Goal: Download file/media

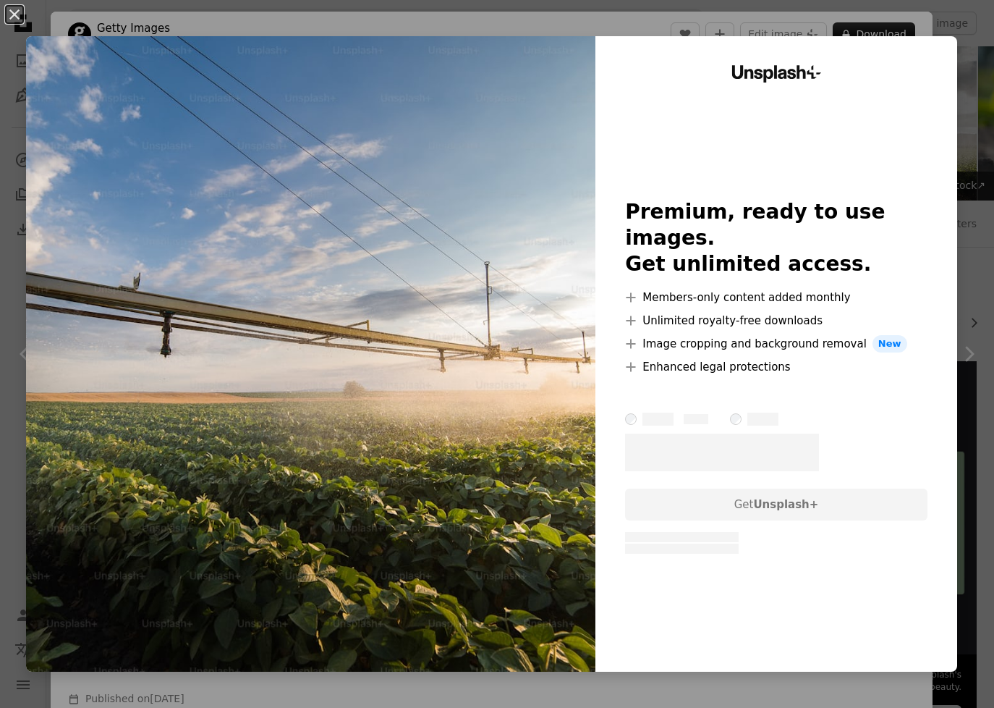
scroll to position [99, 0]
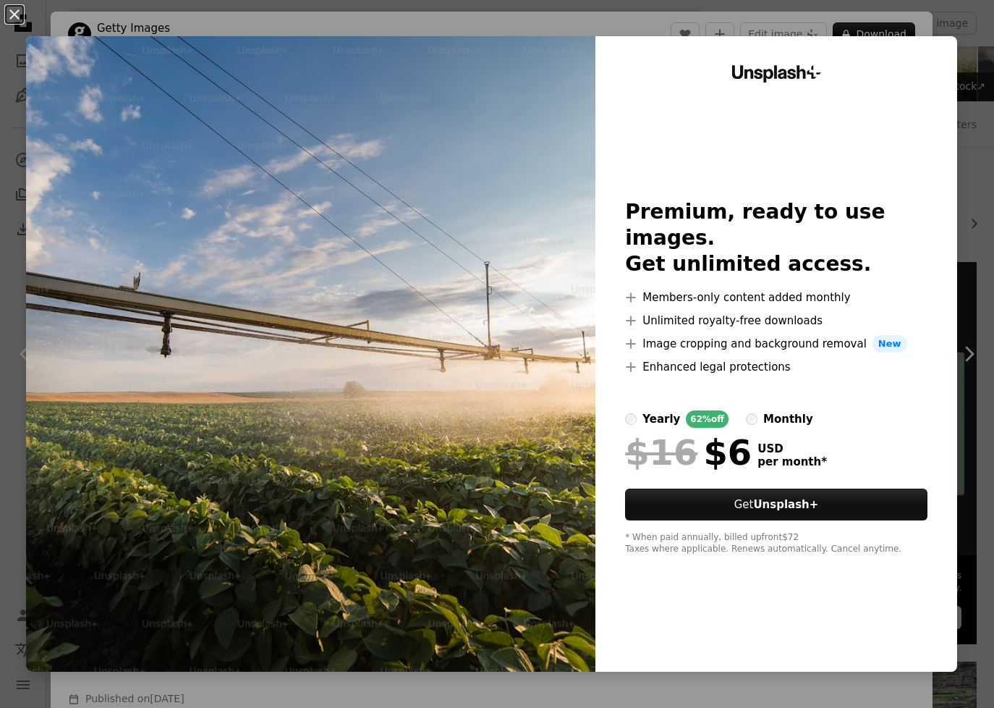
click at [963, 25] on div "An X shape Unsplash+ Premium, ready to use images. Get unlimited access. A plus…" at bounding box center [497, 354] width 994 height 708
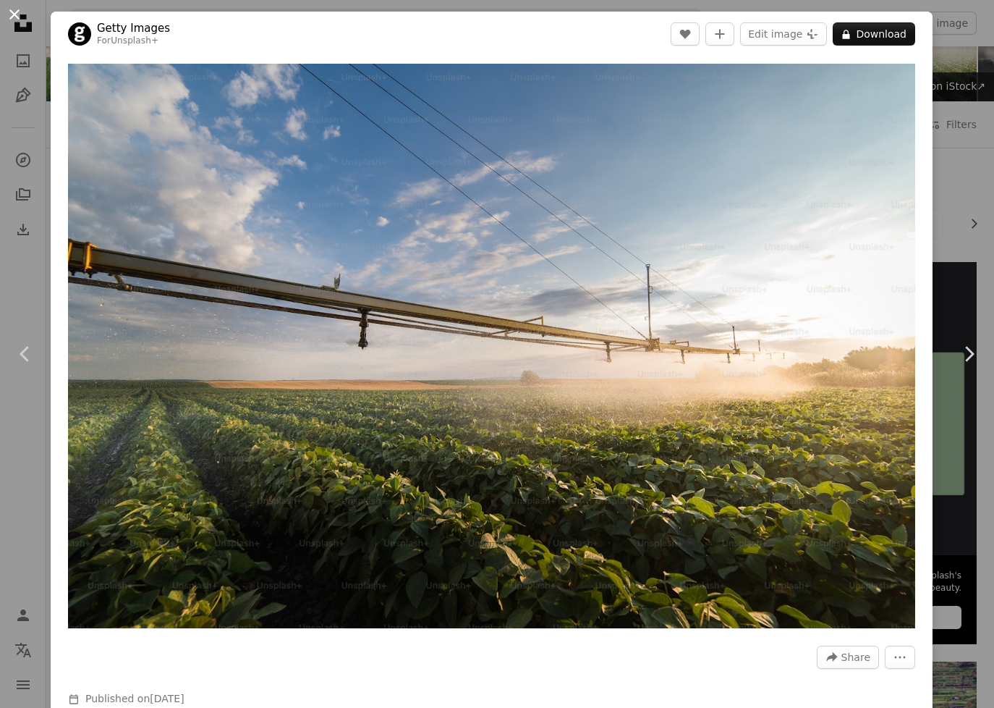
click at [15, 15] on button "An X shape" at bounding box center [14, 14] width 17 height 17
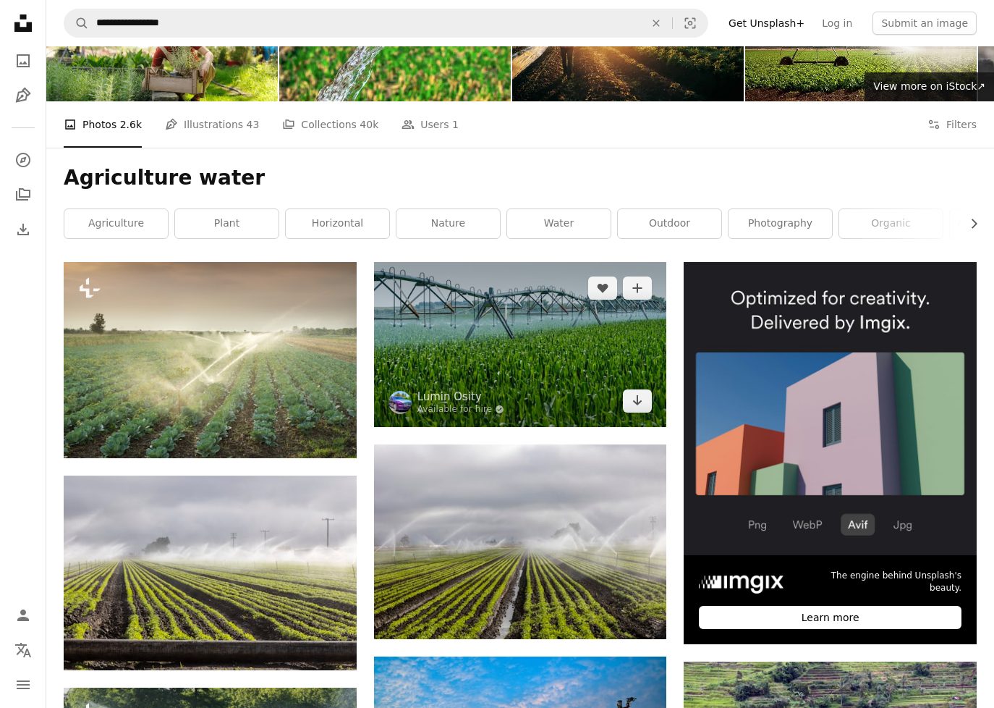
click at [483, 318] on img at bounding box center [520, 344] width 293 height 164
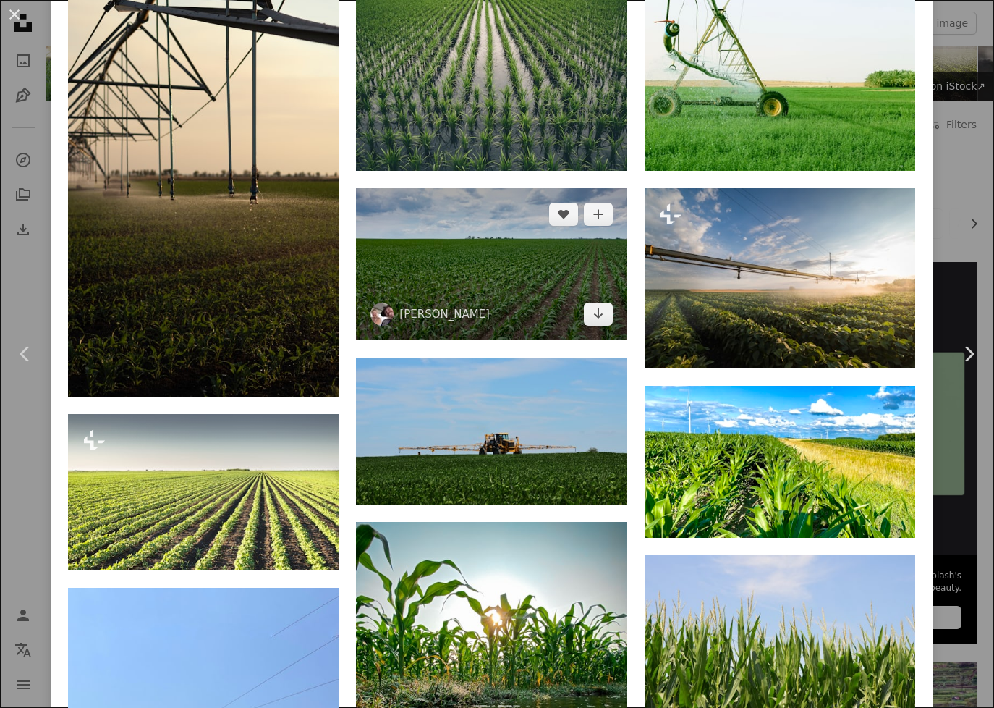
scroll to position [1161, 0]
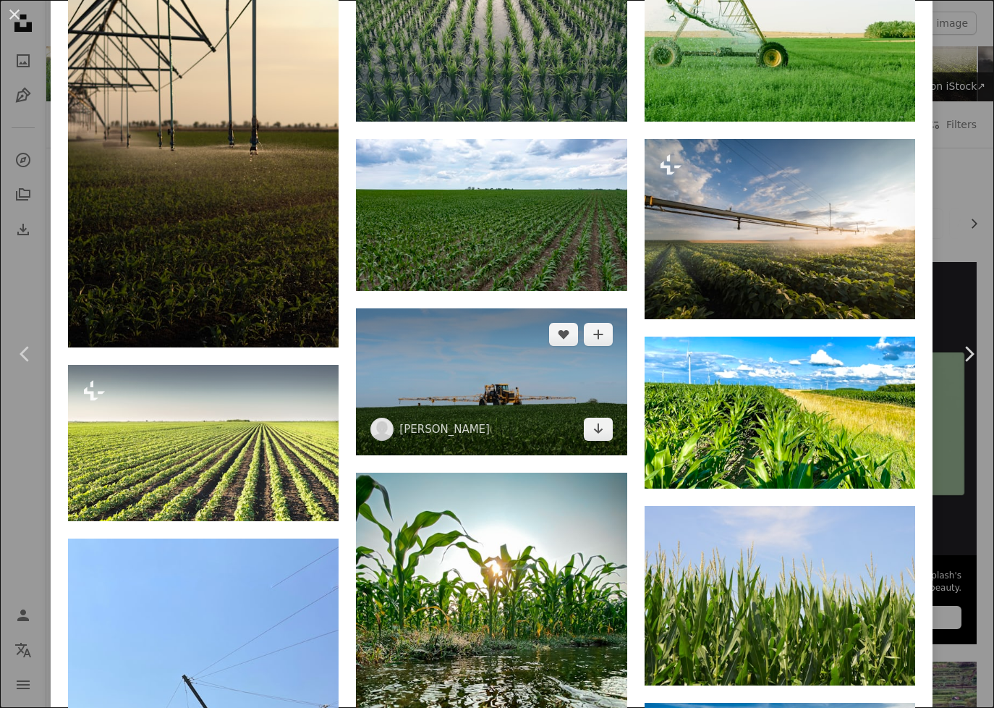
click at [496, 373] on img at bounding box center [491, 381] width 271 height 147
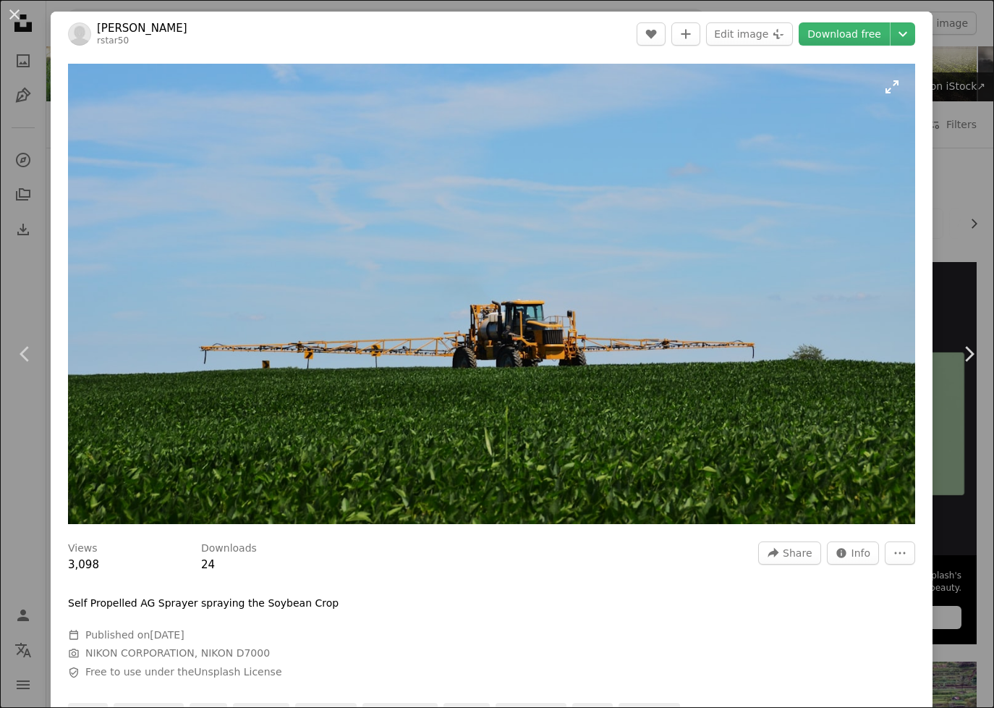
click at [520, 347] on img "Zoom in on this image" at bounding box center [491, 294] width 847 height 460
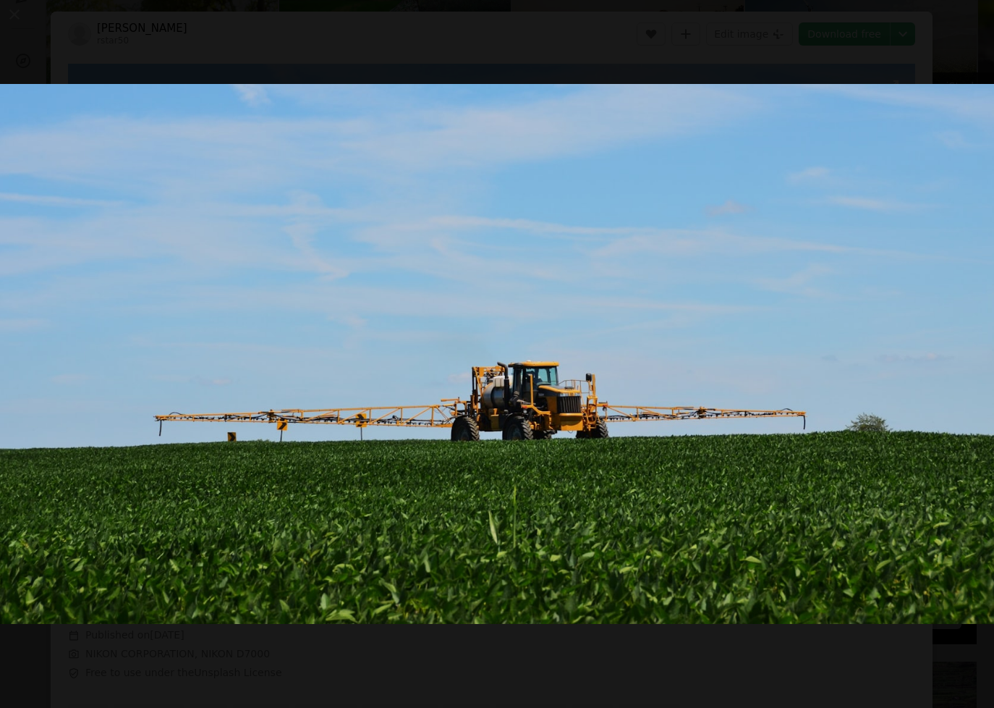
click at [520, 347] on img "Zoom out on this image" at bounding box center [497, 354] width 996 height 541
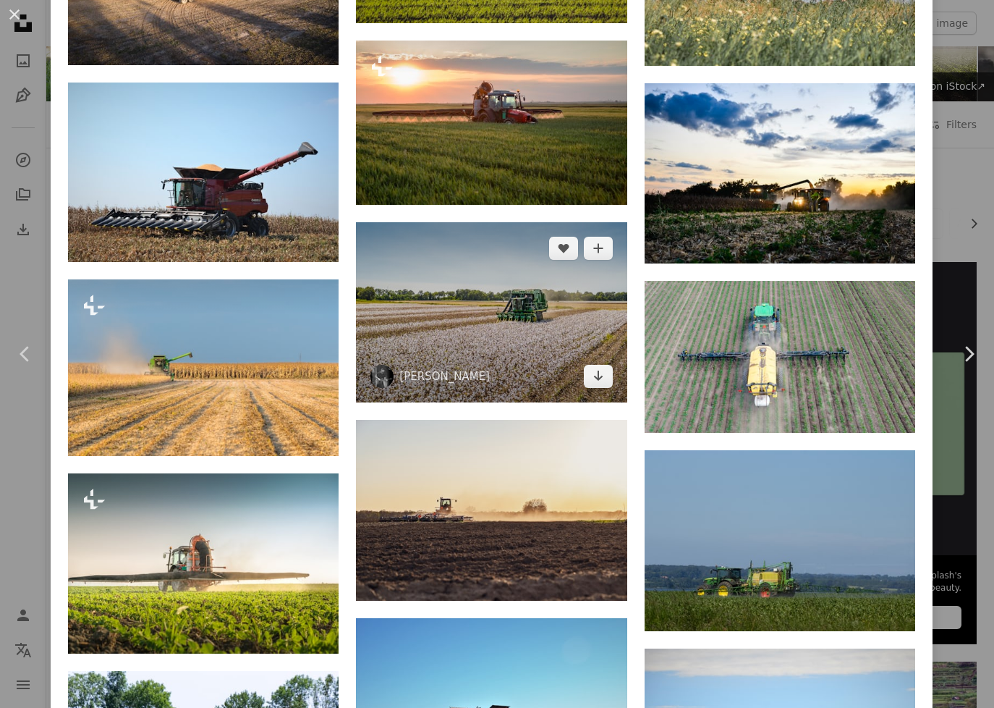
scroll to position [2741, 0]
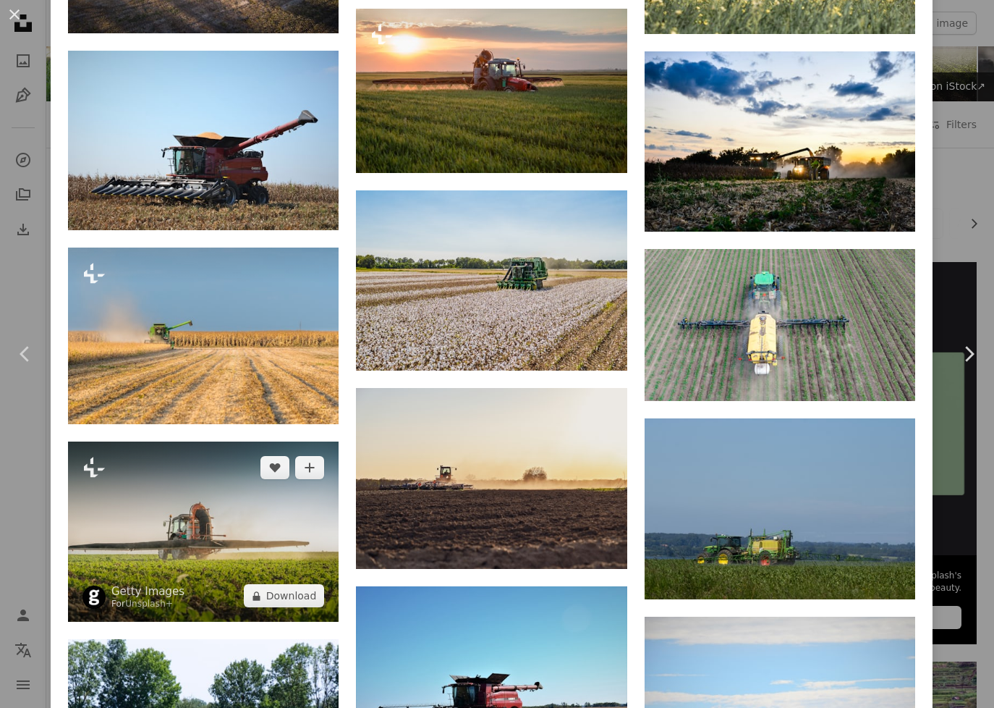
click at [182, 520] on img at bounding box center [203, 531] width 271 height 180
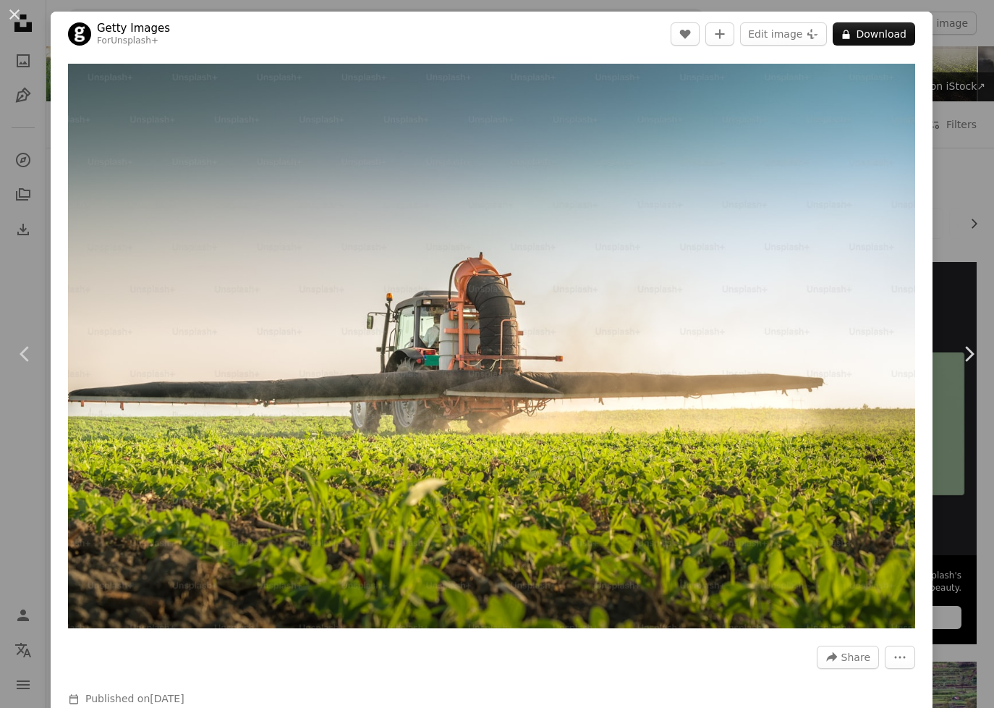
click at [944, 83] on div "An X shape Chevron left Chevron right Getty Images For Unsplash+ A heart A plus…" at bounding box center [497, 354] width 994 height 708
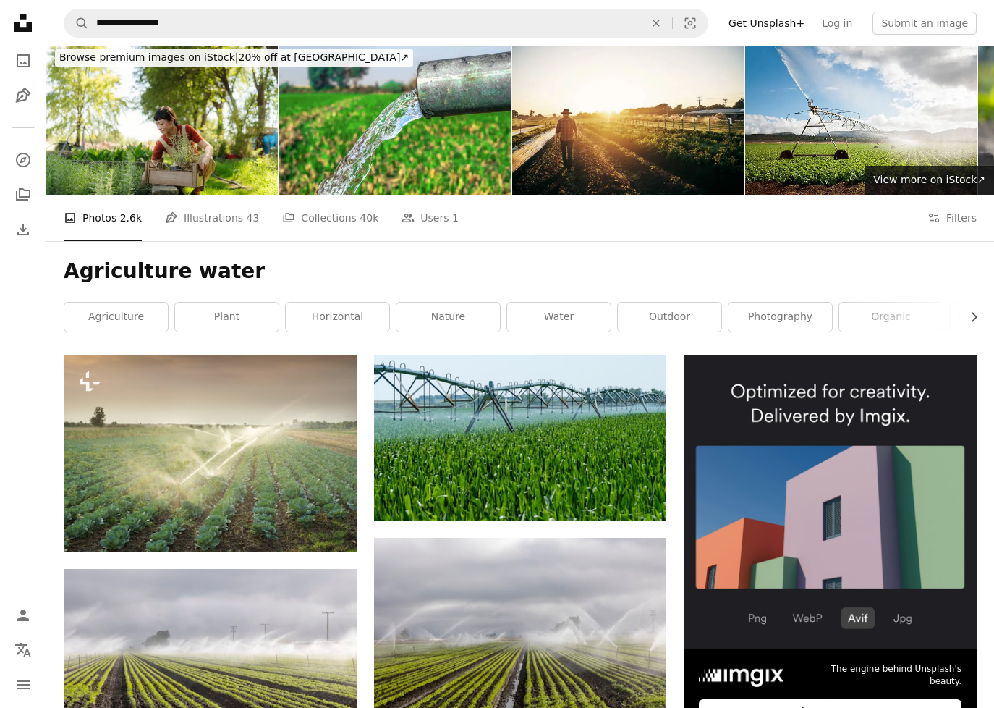
scroll to position [426, 0]
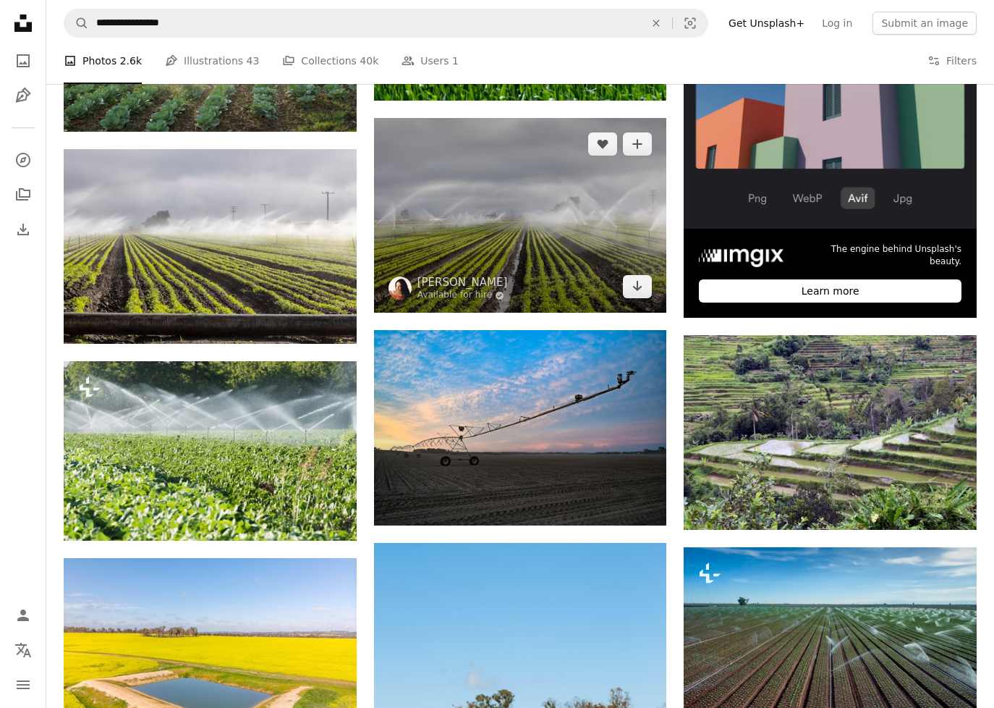
click at [512, 220] on img at bounding box center [520, 215] width 293 height 195
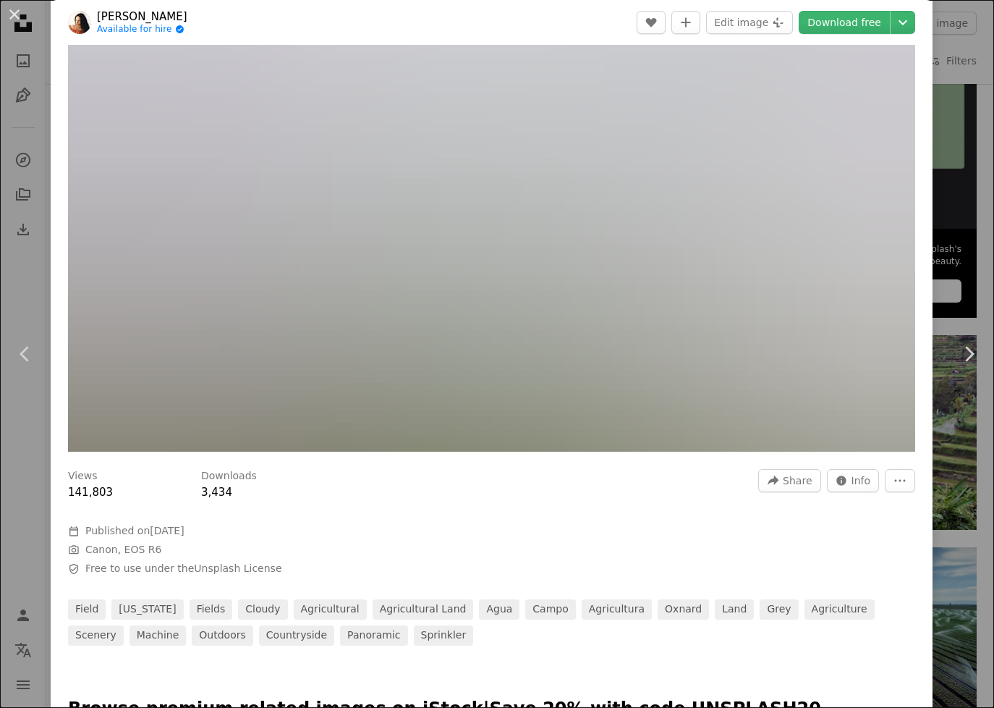
scroll to position [93, 0]
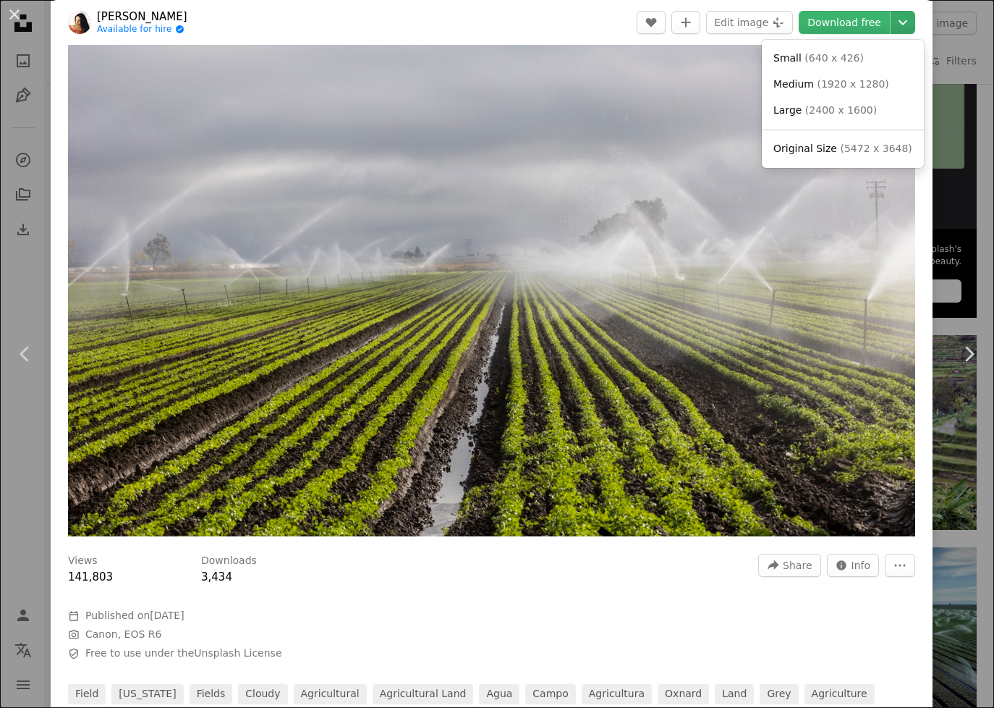
click at [906, 21] on icon "Choose download size" at bounding box center [903, 22] width 9 height 5
click at [879, 145] on span "( 5472 x 3648 )" at bounding box center [876, 149] width 72 height 12
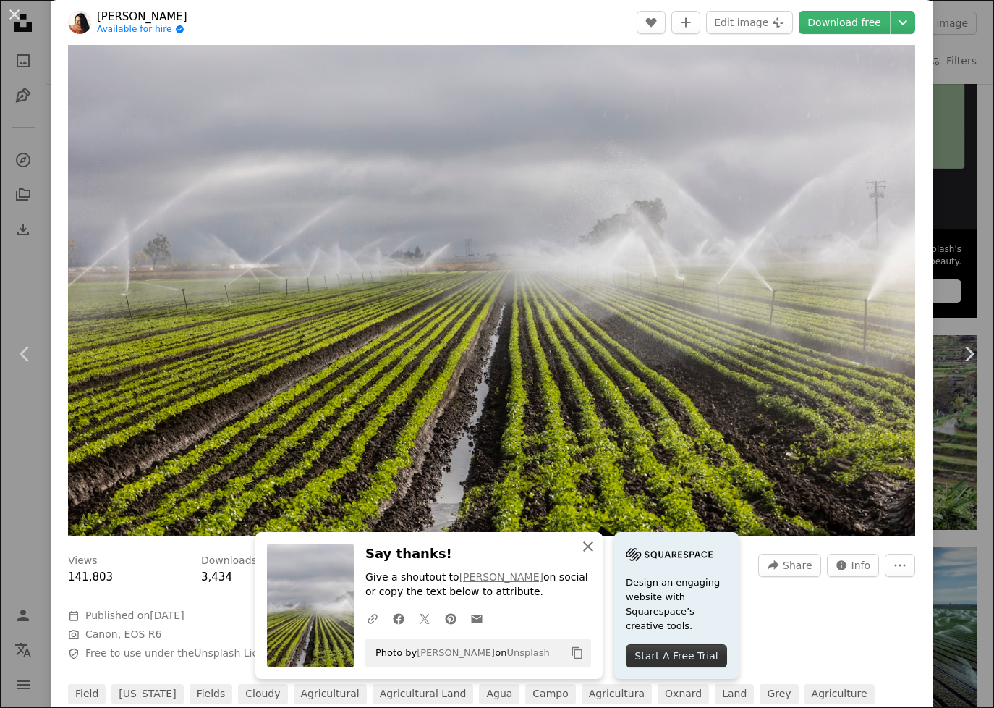
click at [587, 547] on icon "button" at bounding box center [588, 546] width 10 height 10
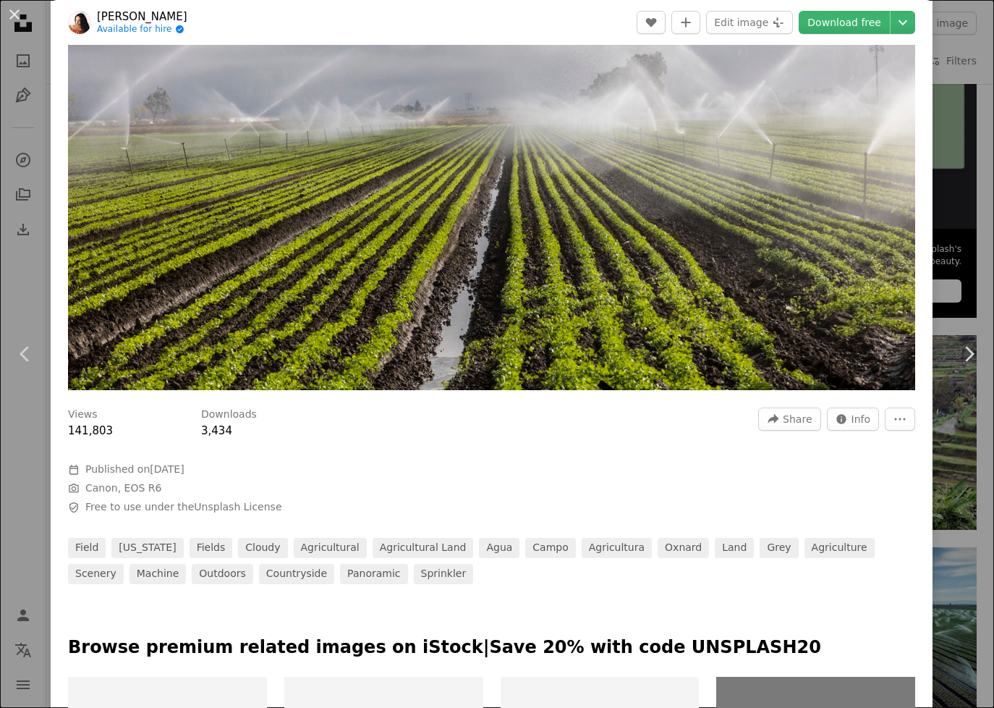
scroll to position [242, 0]
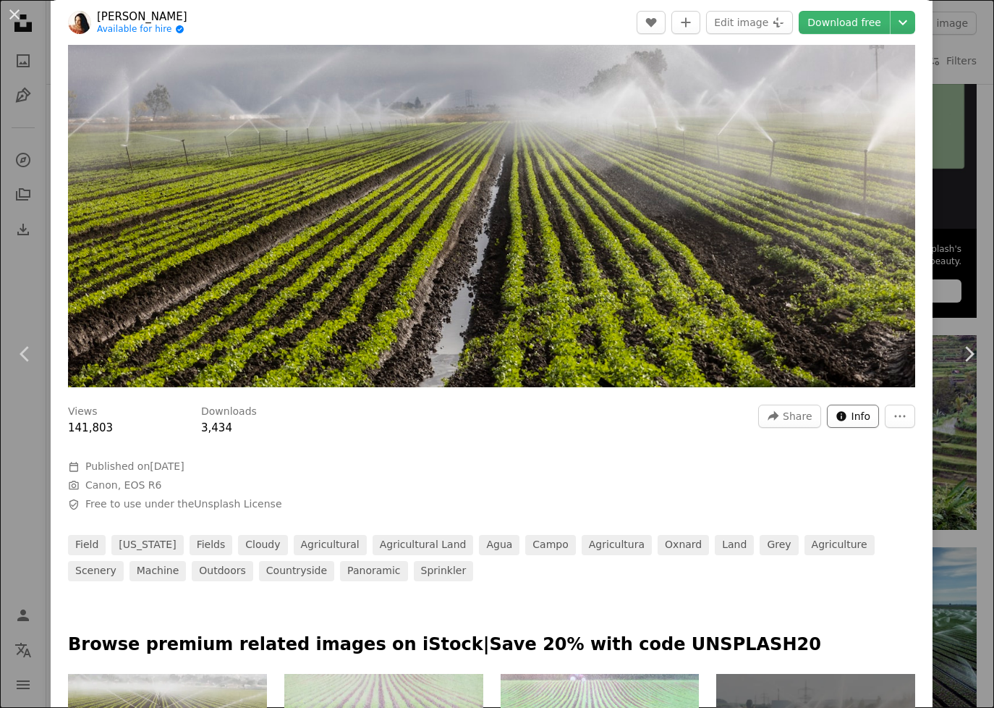
click at [856, 412] on span "Info" at bounding box center [862, 416] width 20 height 22
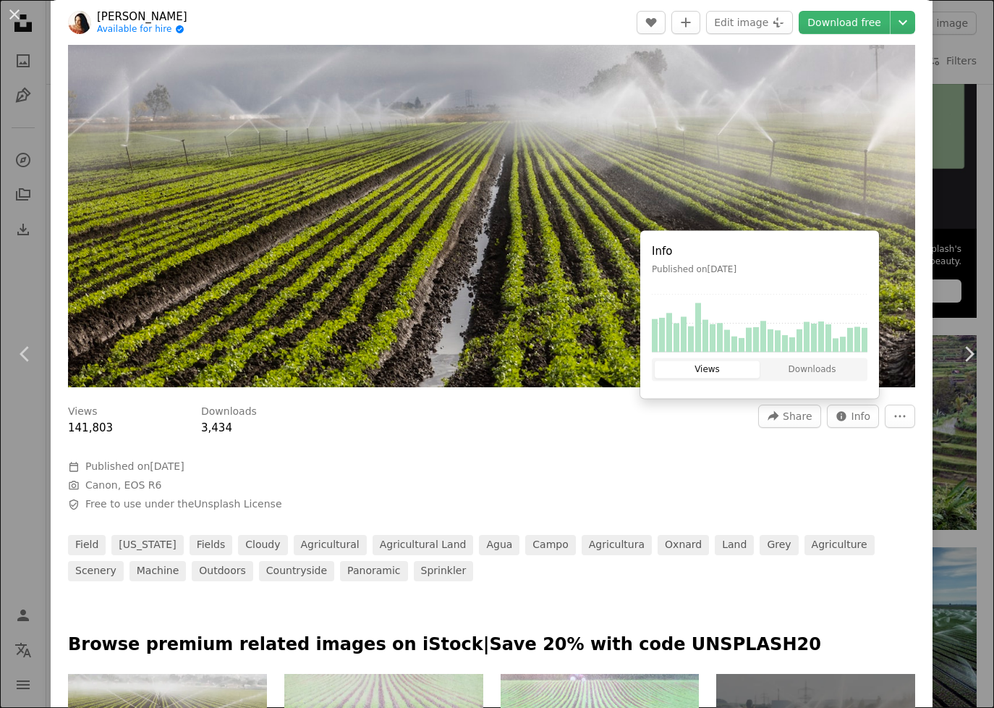
click at [692, 494] on div "Views 141,803 Downloads 3,434 A forward-right arrow Share Info icon Info More A…" at bounding box center [492, 487] width 882 height 187
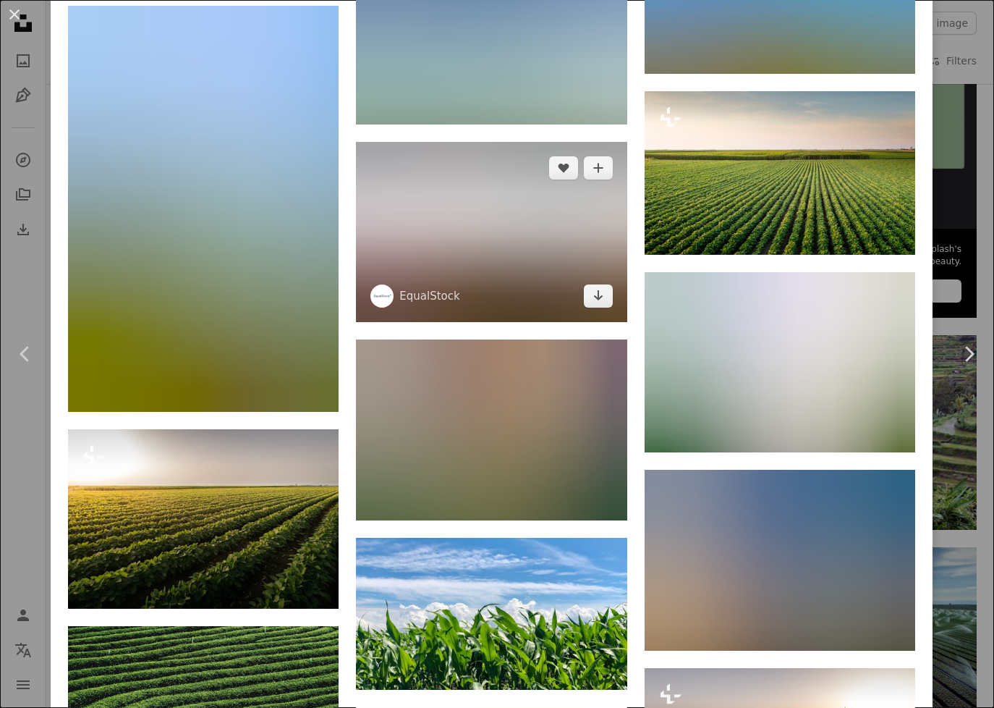
scroll to position [13592, 0]
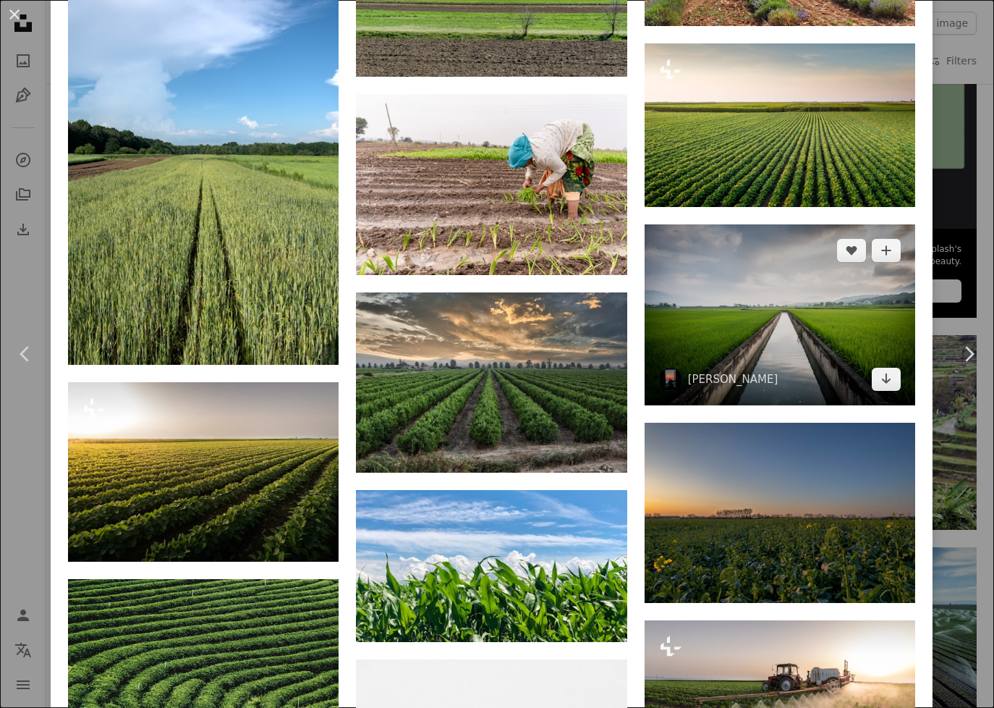
click at [775, 308] on img at bounding box center [780, 314] width 271 height 180
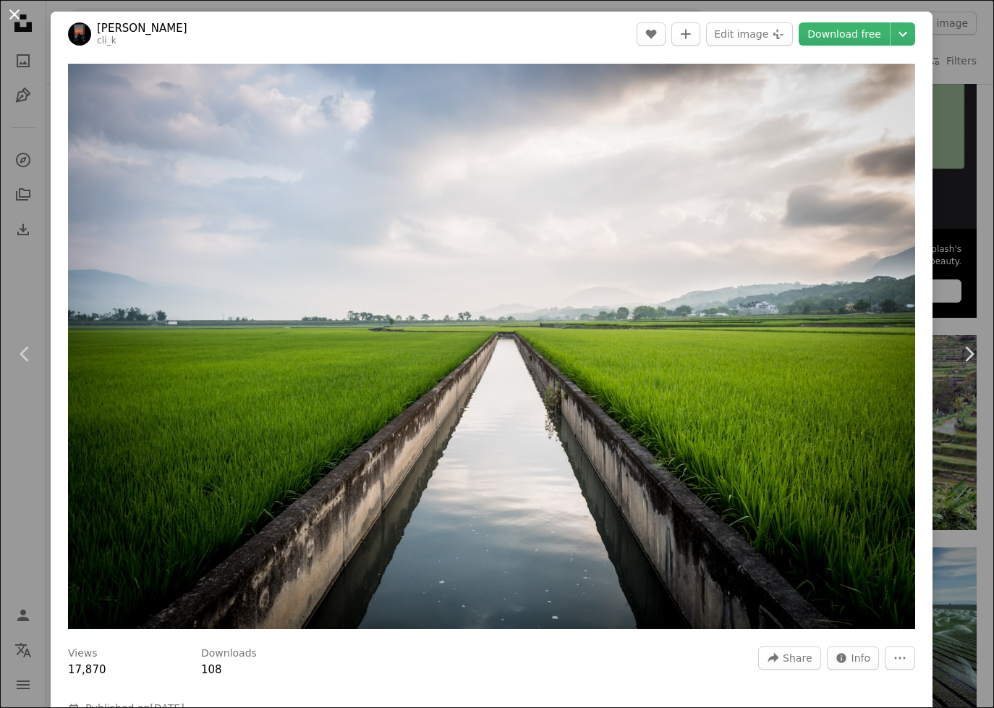
click at [9, 17] on button "An X shape" at bounding box center [14, 14] width 17 height 17
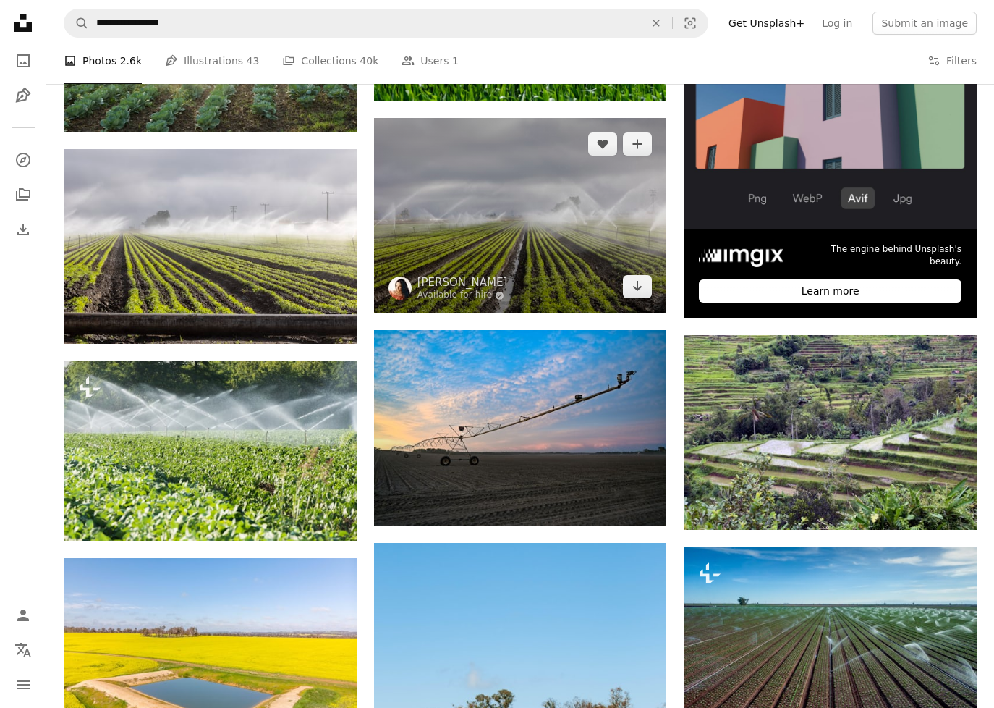
scroll to position [428, 0]
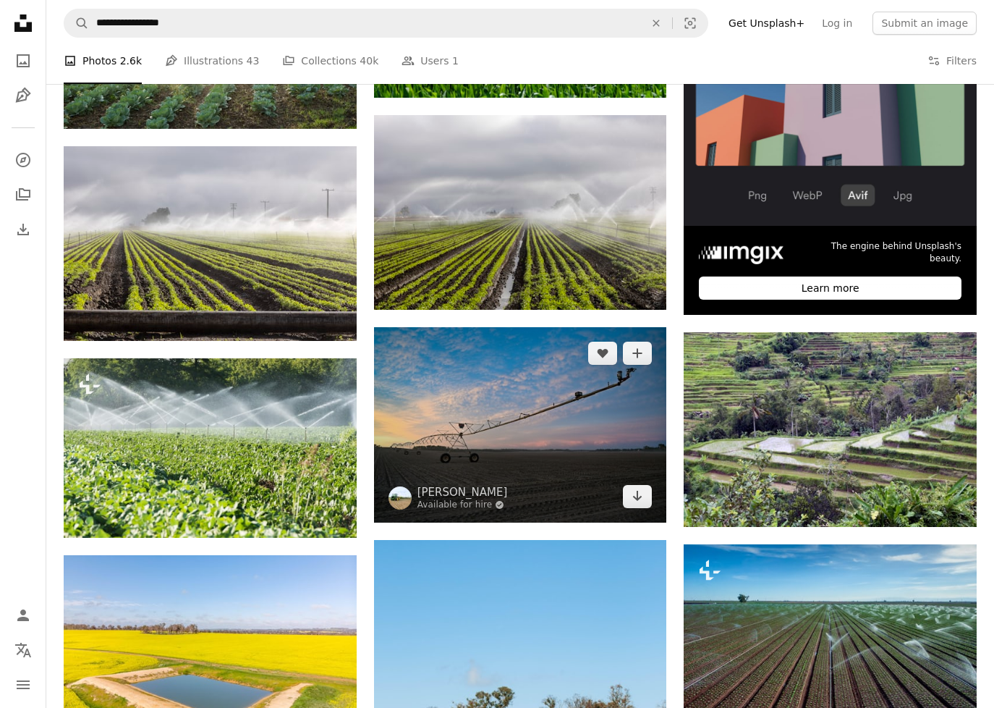
click at [459, 423] on img at bounding box center [520, 424] width 293 height 195
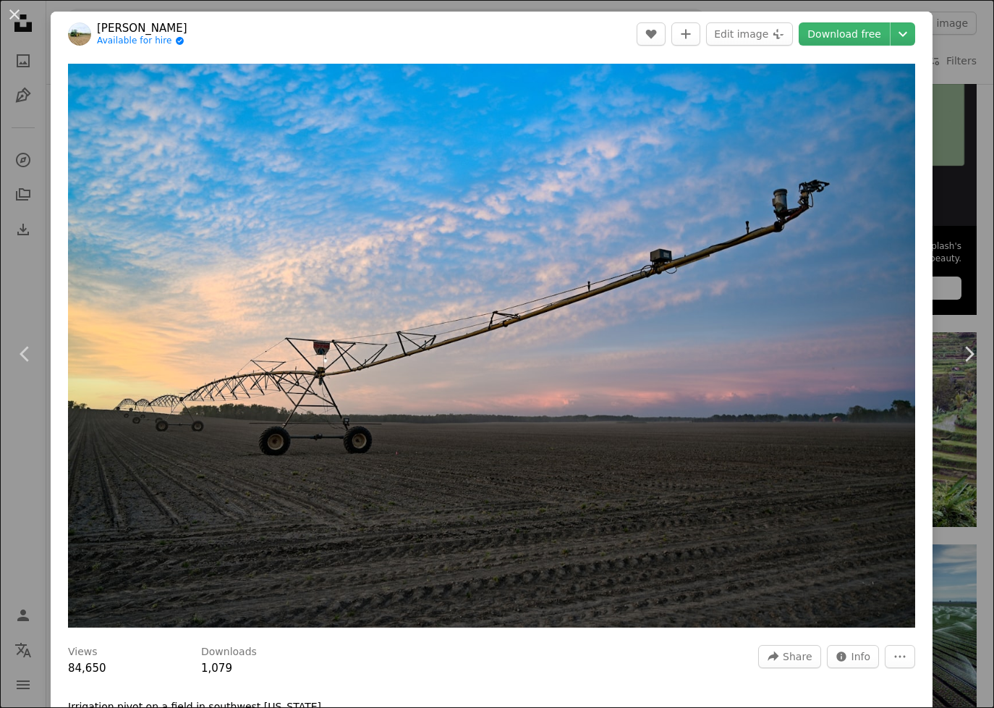
click at [939, 210] on div "An X shape Chevron left Chevron right [PERSON_NAME] Available for hire A checkm…" at bounding box center [497, 354] width 994 height 708
